Goal: Task Accomplishment & Management: Manage account settings

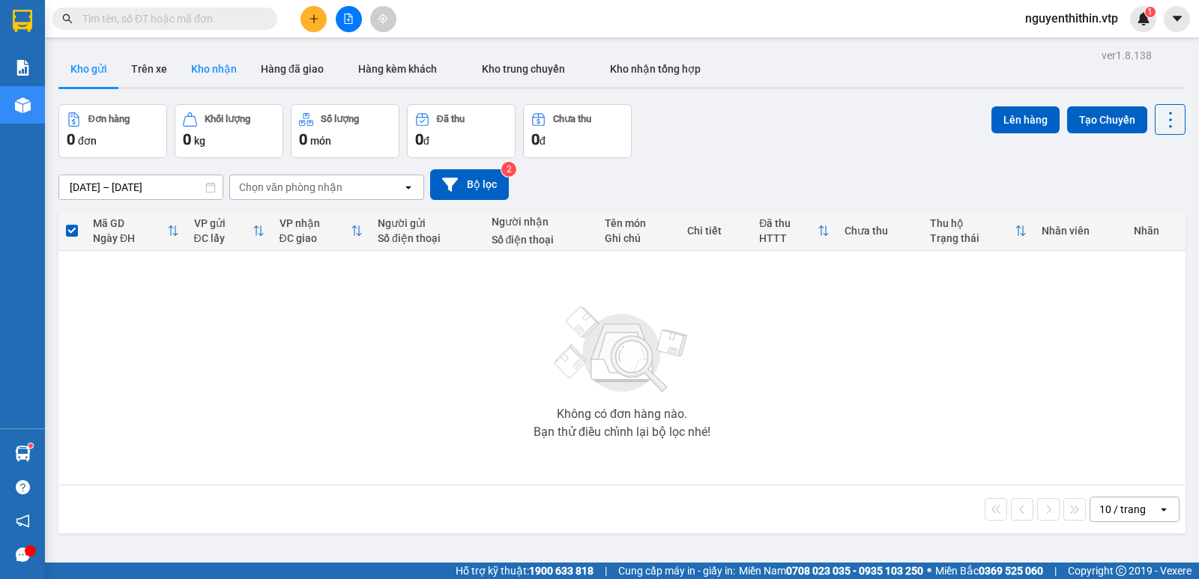
click at [211, 67] on button "Kho nhận" at bounding box center [214, 69] width 70 height 36
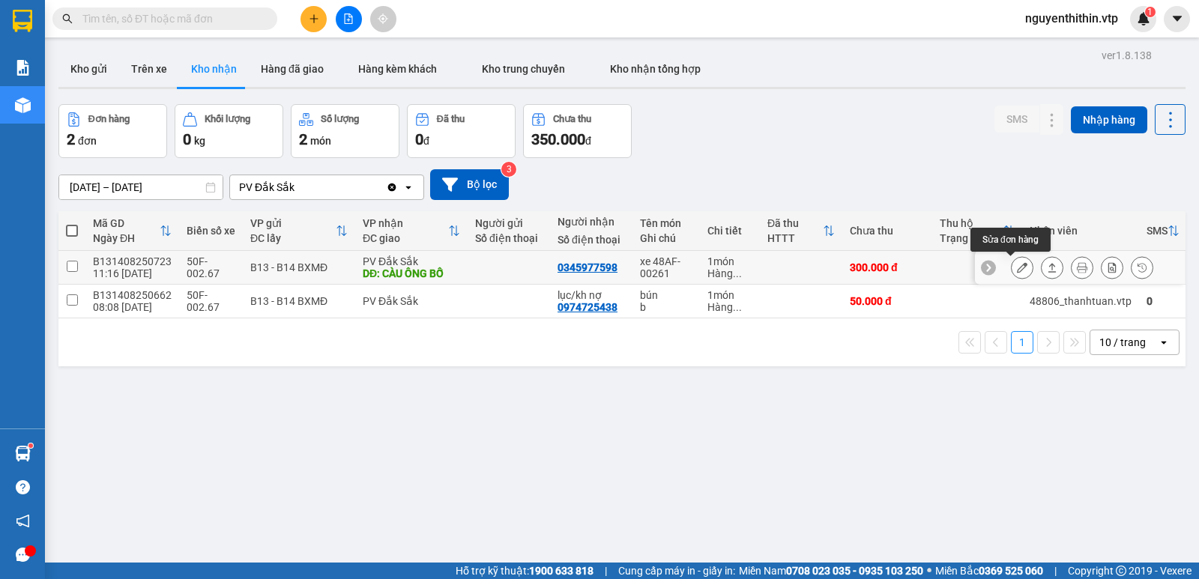
click at [1017, 264] on icon at bounding box center [1022, 267] width 10 height 10
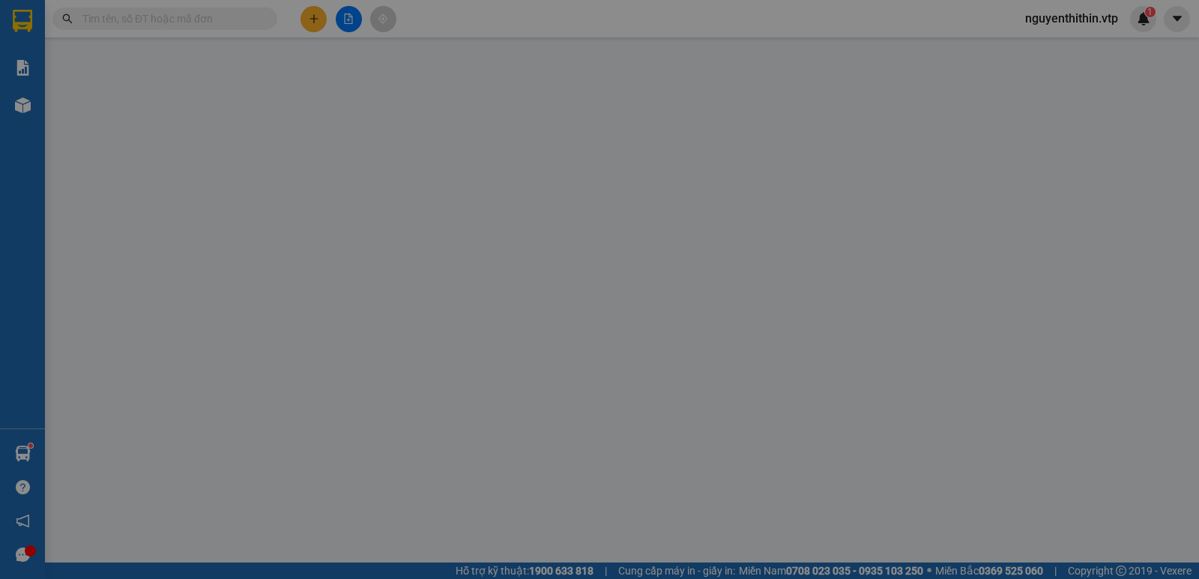
type input "0345977598"
type input "CÀU ÔNG BỐ"
type input "300.000"
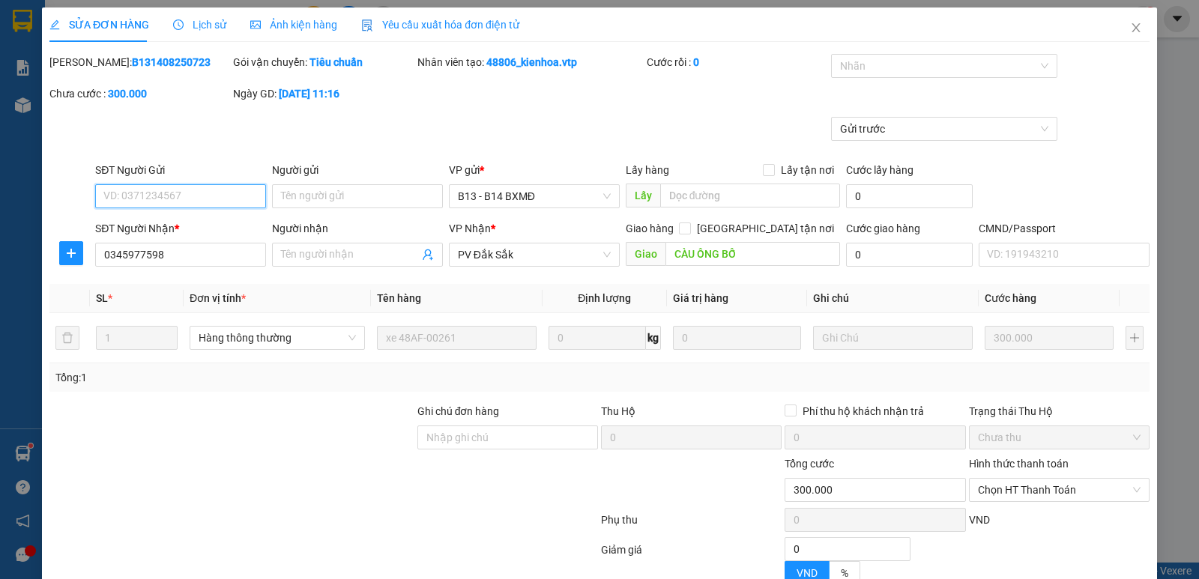
type input "15.000"
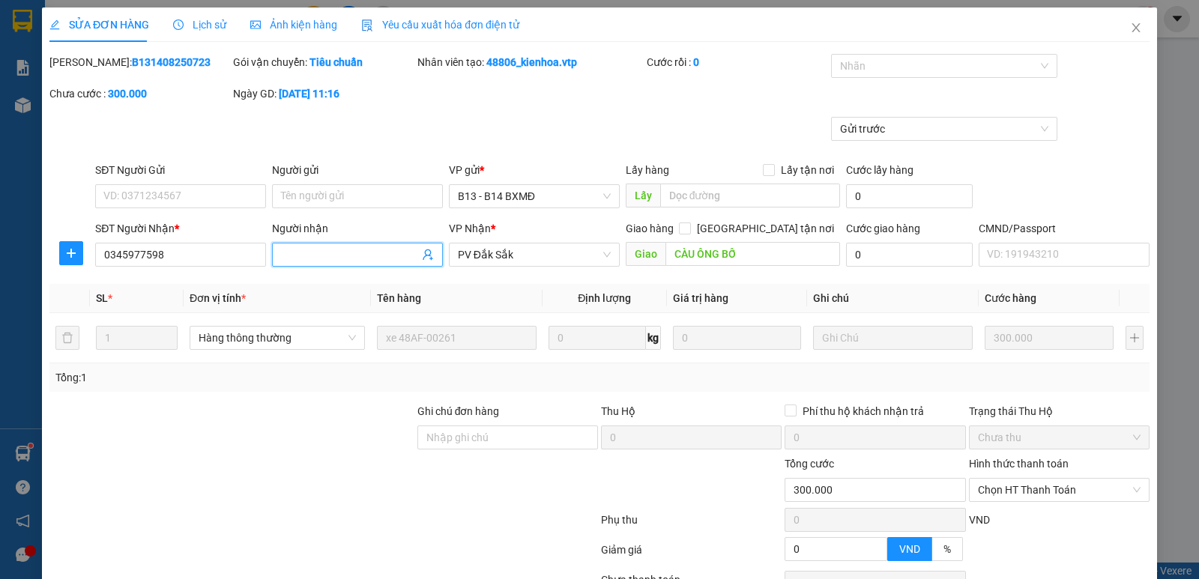
click at [304, 252] on input "Người nhận" at bounding box center [350, 254] width 138 height 16
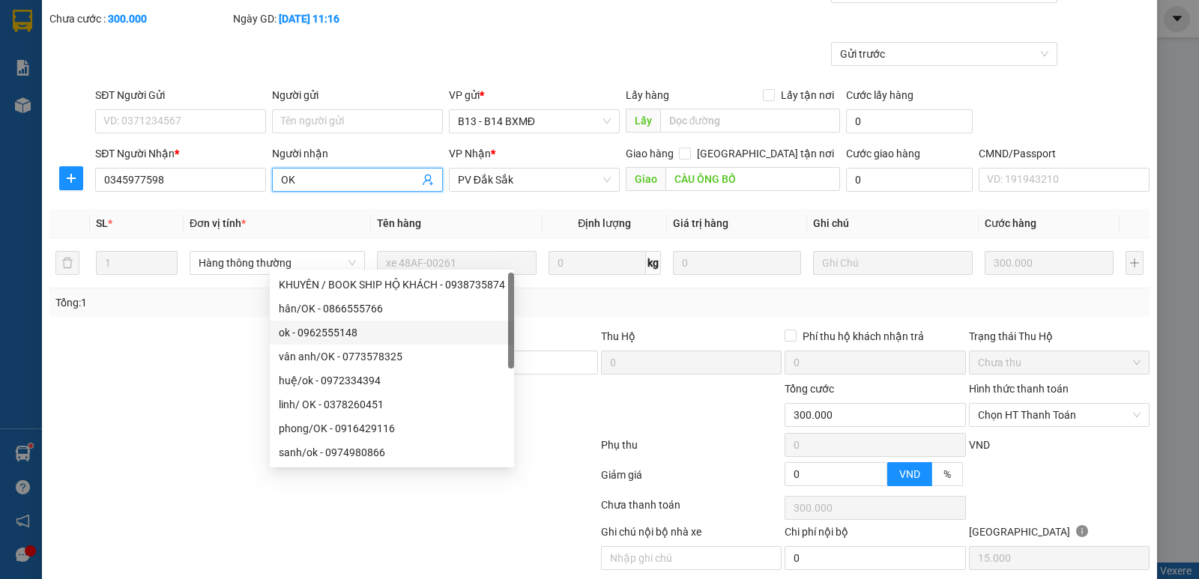
scroll to position [130, 0]
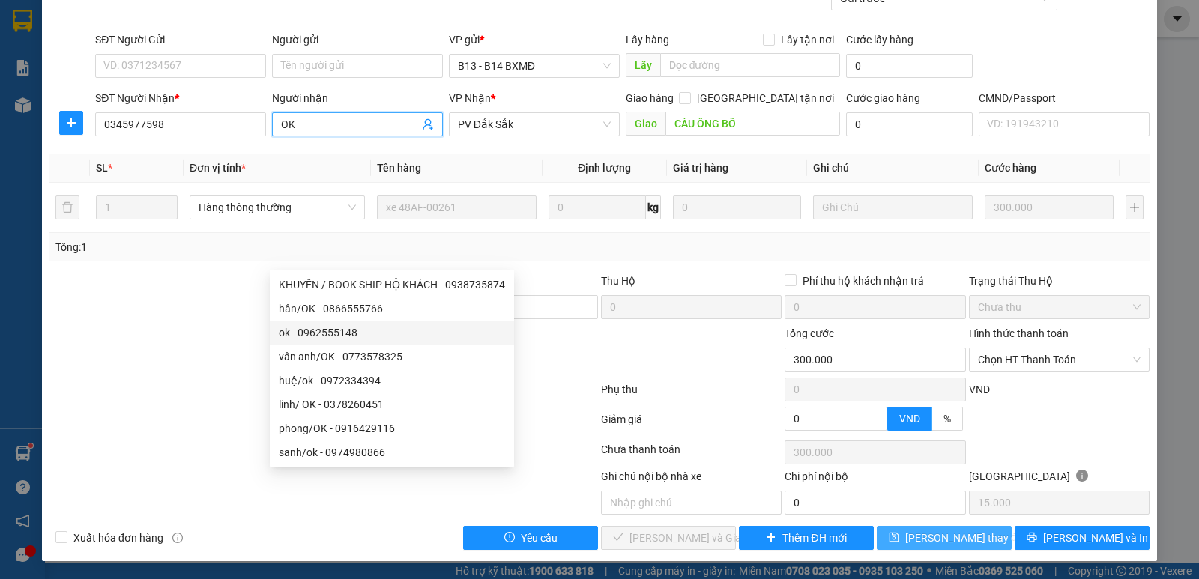
type input "OK"
click at [935, 540] on span "[PERSON_NAME] thay đổi" at bounding box center [965, 538] width 120 height 16
